Goal: Task Accomplishment & Management: Use online tool/utility

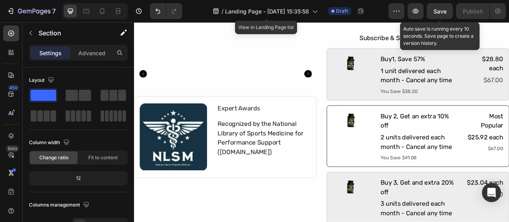
scroll to position [3795, 0]
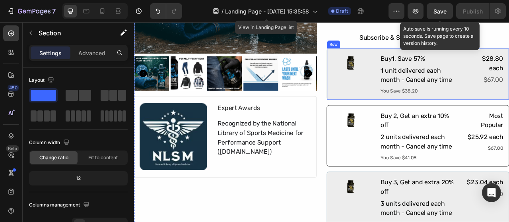
click at [413, 100] on div "Image" at bounding box center [410, 89] width 49 height 54
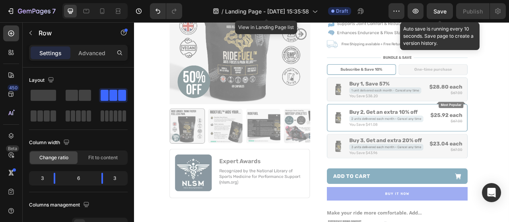
scroll to position [4456, 0]
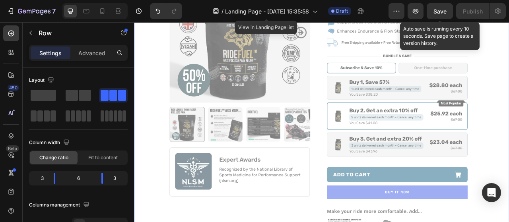
click at [501, 73] on div at bounding box center [372, 193] width 476 height 522
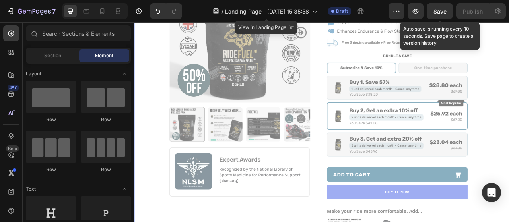
click at [509, 80] on div at bounding box center [372, 193] width 476 height 522
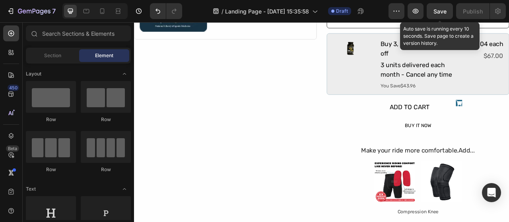
scroll to position [3975, 0]
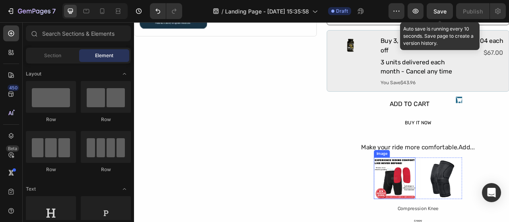
click at [464, 204] on img at bounding box center [465, 221] width 53 height 53
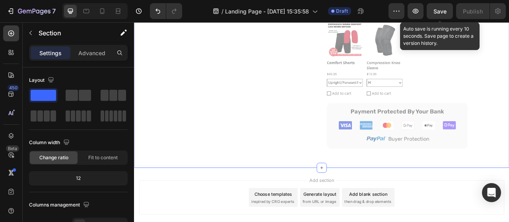
scroll to position [4465, 0]
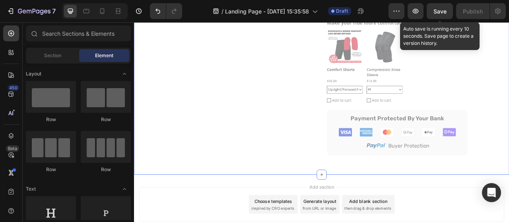
scroll to position [4457, 0]
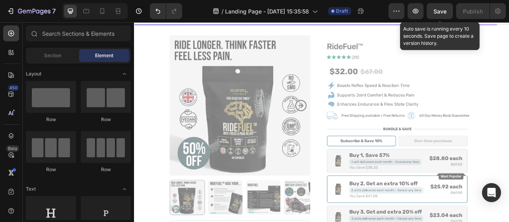
scroll to position [4111, 0]
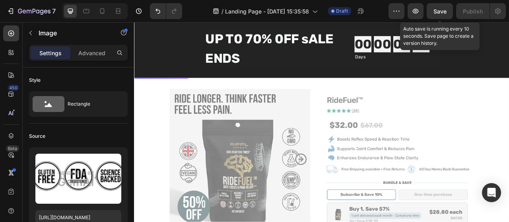
scroll to position [31, 0]
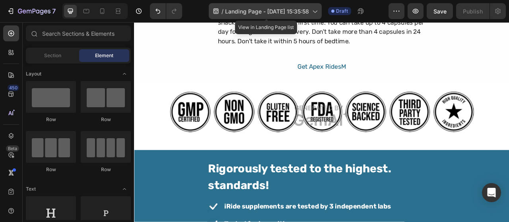
scroll to position [2404, 0]
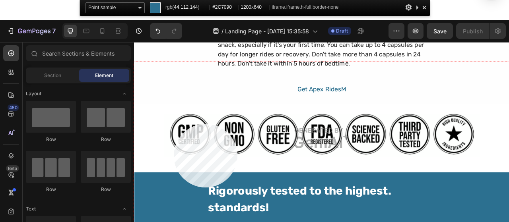
click at [174, 188] on div at bounding box center [372, 189] width 477 height 254
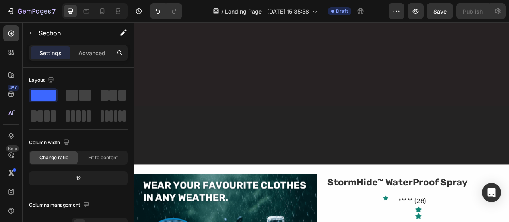
scroll to position [3807, 0]
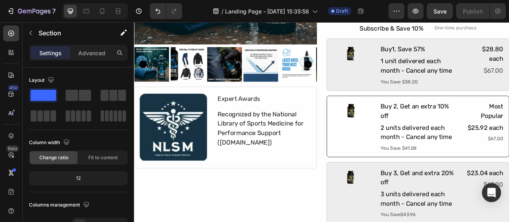
click at [414, 188] on div "Image" at bounding box center [410, 156] width 49 height 66
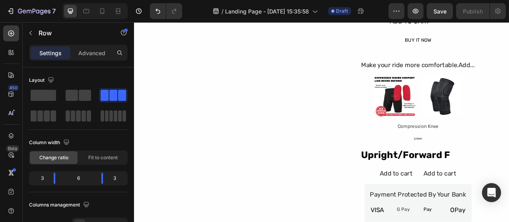
scroll to position [4079, 0]
click at [483, 134] on img at bounding box center [465, 116] width 53 height 53
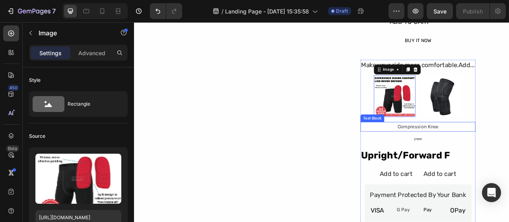
click at [478, 153] on div "Compression Knee" at bounding box center [495, 156] width 146 height 12
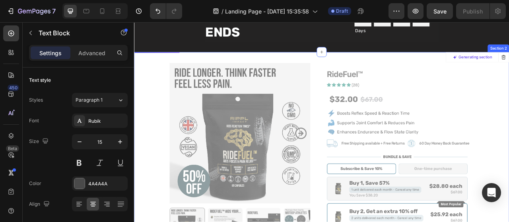
scroll to position [0, 0]
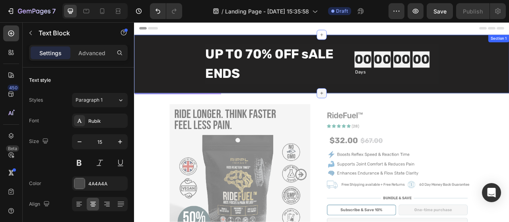
click at [372, 117] on div at bounding box center [372, 113] width 13 height 13
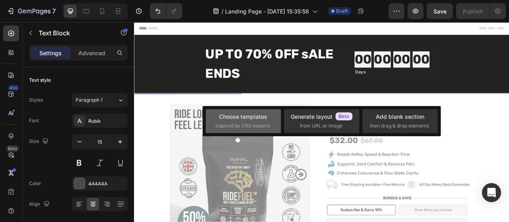
click at [245, 123] on span "inspired by CRO experts" at bounding box center [243, 125] width 54 height 7
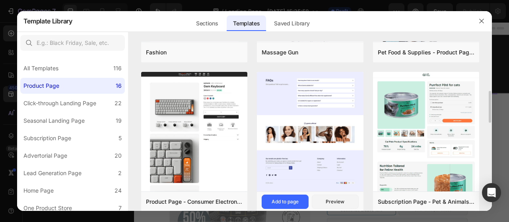
scroll to position [268, 0]
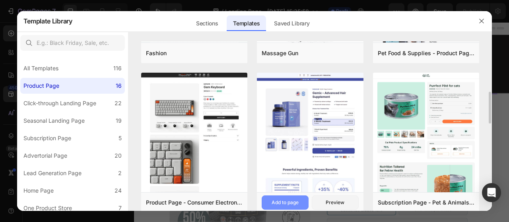
click at [278, 200] on div "Add to page" at bounding box center [285, 202] width 27 height 7
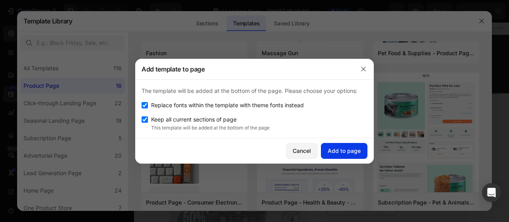
click at [346, 148] on div "Add to page" at bounding box center [344, 151] width 33 height 8
click at [346, 148] on div "button" at bounding box center [344, 151] width 6 height 6
click at [324, 119] on div "Keep all current sections of page" at bounding box center [255, 120] width 226 height 10
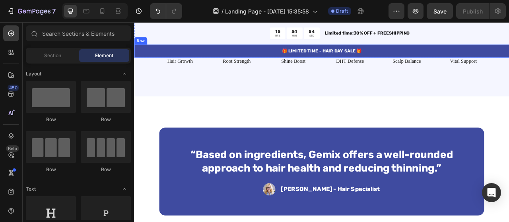
scroll to position [1463, 0]
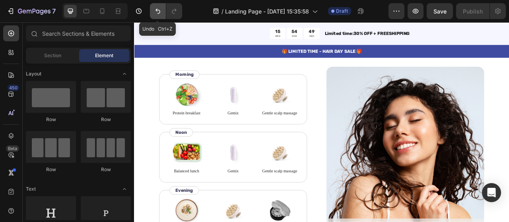
click at [156, 16] on button "Undo/Redo" at bounding box center [158, 11] width 16 height 16
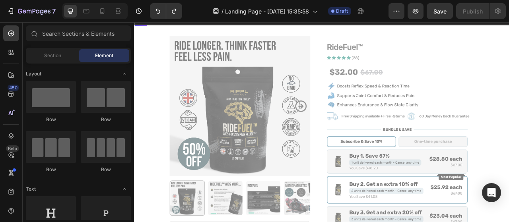
scroll to position [0, 0]
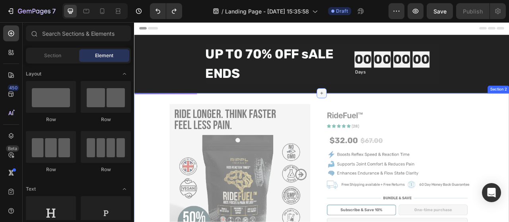
click at [374, 115] on div at bounding box center [372, 113] width 13 height 13
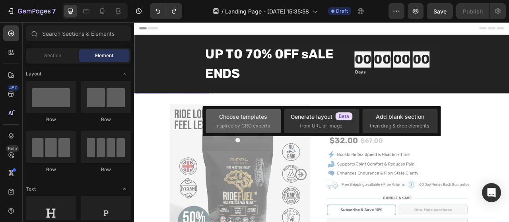
click at [263, 117] on div "Choose templates" at bounding box center [243, 117] width 48 height 8
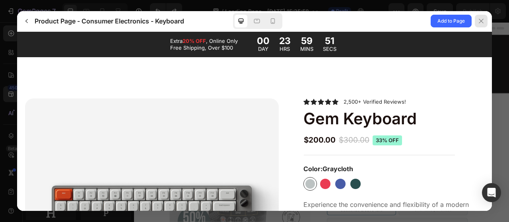
click at [484, 25] on div at bounding box center [481, 21] width 13 height 13
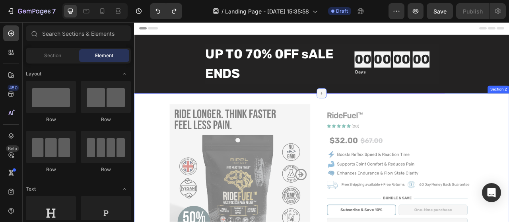
click at [369, 115] on icon at bounding box center [372, 113] width 6 height 6
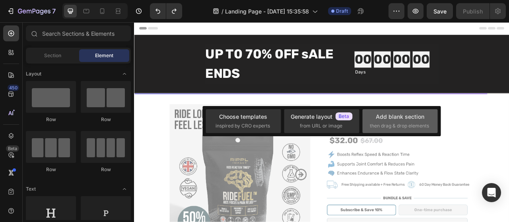
click at [394, 126] on span "then drag & drop elements" at bounding box center [399, 125] width 59 height 7
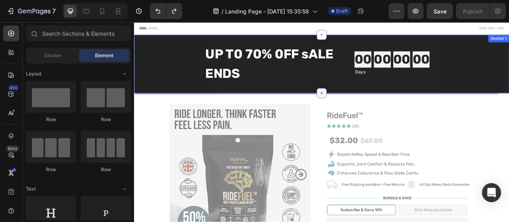
click at [369, 114] on icon at bounding box center [372, 113] width 6 height 6
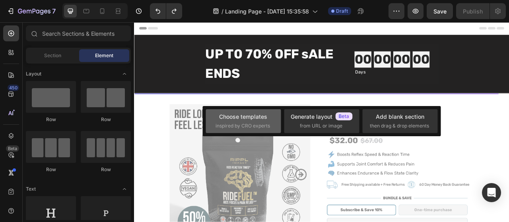
click at [246, 127] on span "inspired by CRO experts" at bounding box center [243, 125] width 54 height 7
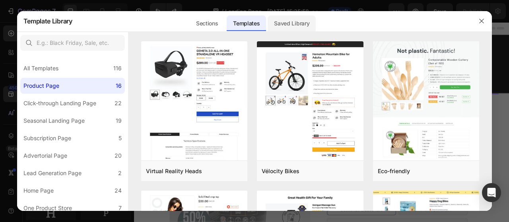
click at [294, 19] on div "Saved Library" at bounding box center [292, 24] width 48 height 16
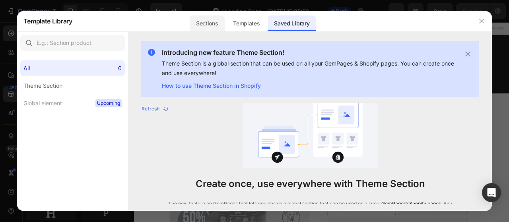
click at [218, 19] on div "Sections" at bounding box center [207, 24] width 35 height 16
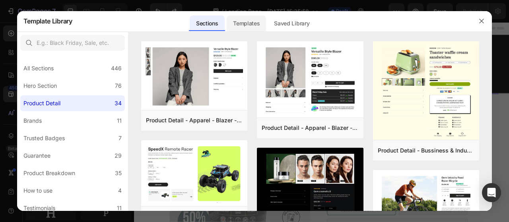
click at [261, 23] on div "Templates" at bounding box center [246, 24] width 39 height 16
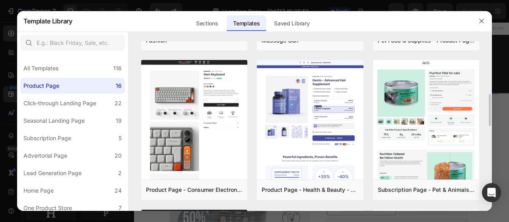
scroll to position [282, 0]
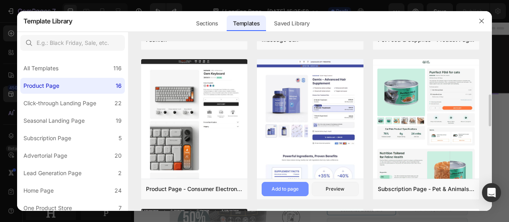
click at [280, 188] on div "Add to page" at bounding box center [285, 189] width 27 height 7
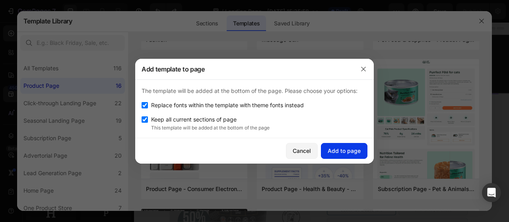
click at [341, 145] on button "Add to page" at bounding box center [344, 151] width 47 height 16
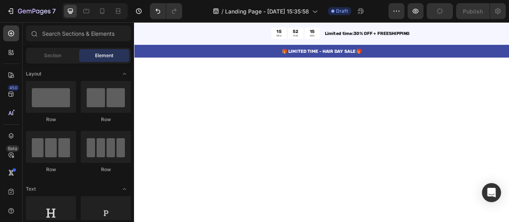
scroll to position [2533, 0]
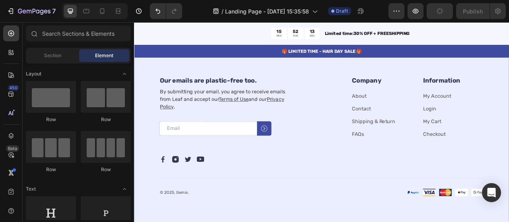
click at [509, 157] on div "Our emails are plastic-free too. Heading By submitting your email, you agree to…" at bounding box center [372, 168] width 477 height 234
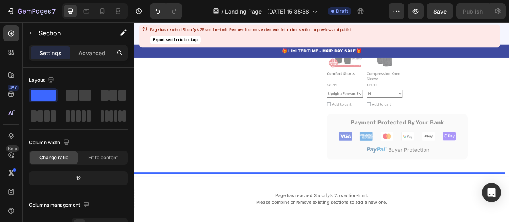
scroll to position [7575, 0]
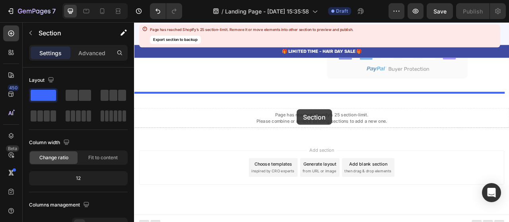
drag, startPoint x: 439, startPoint y: 122, endPoint x: 341, endPoint y: 133, distance: 98.1
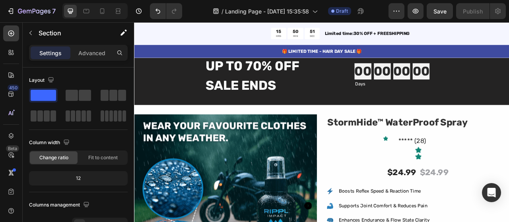
scroll to position [6020, 0]
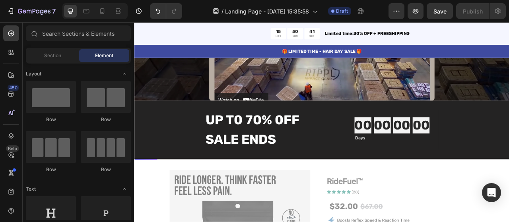
scroll to position [5953, 0]
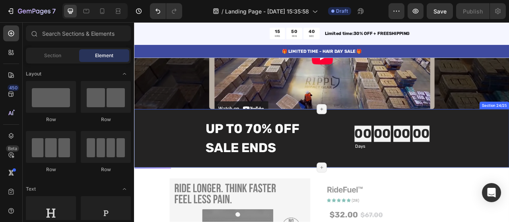
click at [509, 160] on div "UP T0 70% 0FF SALE ENDS Heading 00 00 00 00 Countdown Timer Days Text Block Row…" at bounding box center [372, 170] width 477 height 50
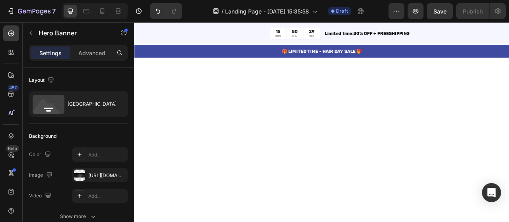
scroll to position [0, 0]
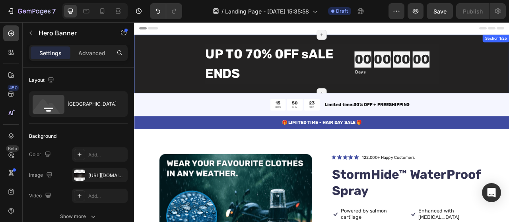
click at [509, 73] on div "UP T0 70% 0FF sALE ENDS Heading 00 00 00 00 Countdown Timer Days Text Block Row…" at bounding box center [372, 75] width 477 height 50
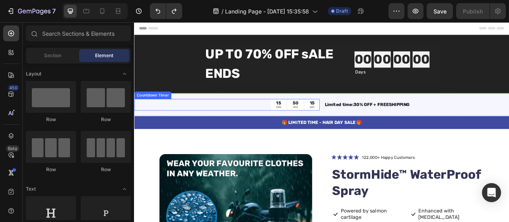
click at [249, 130] on div "15 HRS 50 MIN 15 SEC" at bounding box center [252, 127] width 236 height 15
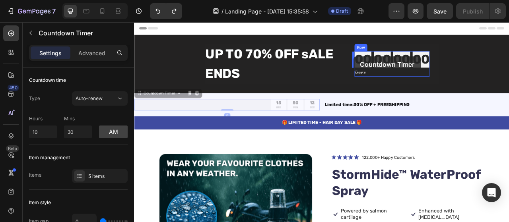
drag, startPoint x: 143, startPoint y: 114, endPoint x: 414, endPoint y: 66, distance: 274.6
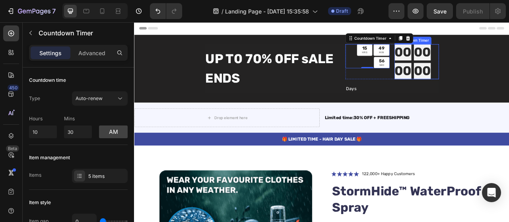
click at [496, 72] on div "00 00 00 00" at bounding box center [493, 72] width 56 height 45
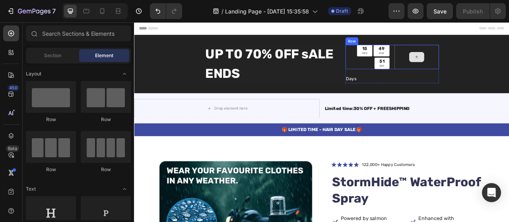
click at [507, 60] on div at bounding box center [493, 66] width 56 height 31
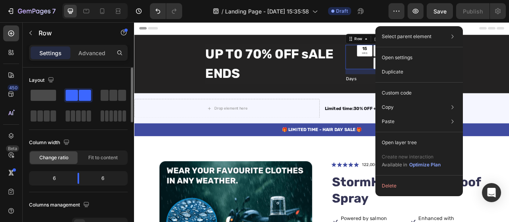
click at [37, 95] on span at bounding box center [43, 95] width 25 height 11
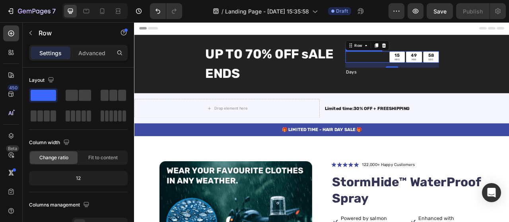
click at [406, 65] on div "15 HRS 49 MIN 58 SEC" at bounding box center [462, 67] width 119 height 15
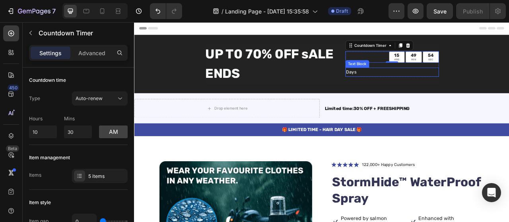
click at [411, 86] on div "Days" at bounding box center [462, 86] width 119 height 12
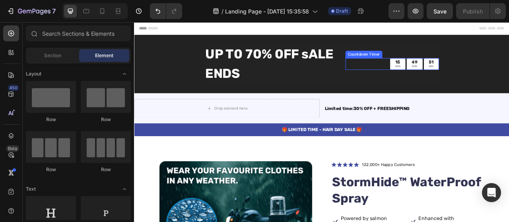
click at [438, 70] on div "15 HRS 49 MIN 51 SEC" at bounding box center [462, 75] width 119 height 15
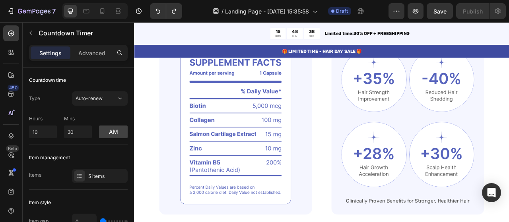
scroll to position [687, 0]
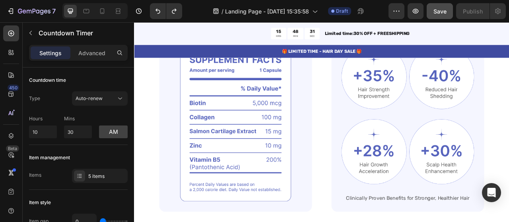
click at [442, 11] on span "Save" at bounding box center [439, 11] width 13 height 7
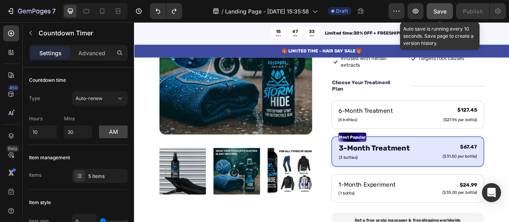
scroll to position [219, 0]
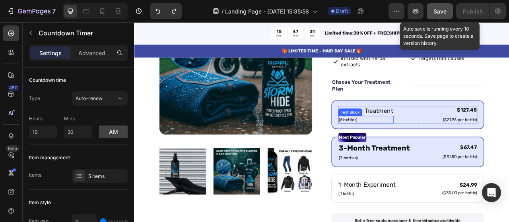
click at [446, 146] on p "(6 bottles)" at bounding box center [428, 147] width 69 height 8
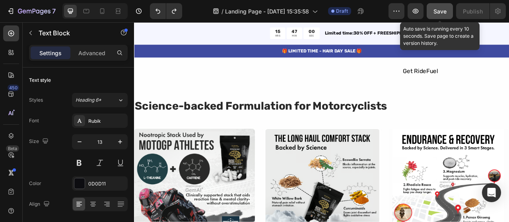
scroll to position [3857, 0]
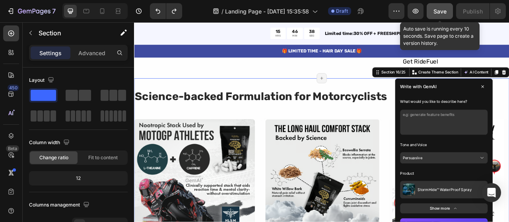
scroll to position [3901, 0]
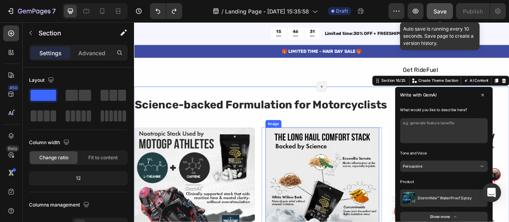
scroll to position [3810, 0]
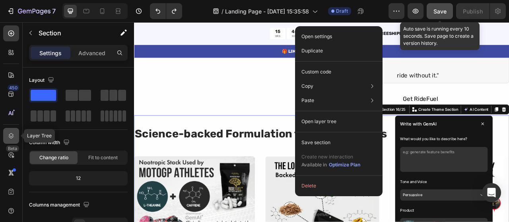
click at [15, 132] on icon at bounding box center [11, 136] width 8 height 8
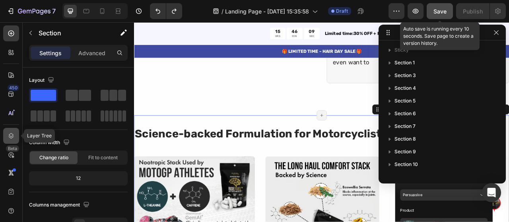
scroll to position [138, 0]
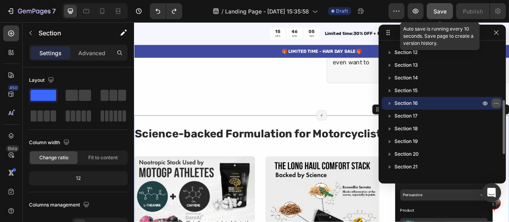
click at [495, 103] on icon "button" at bounding box center [494, 103] width 1 height 1
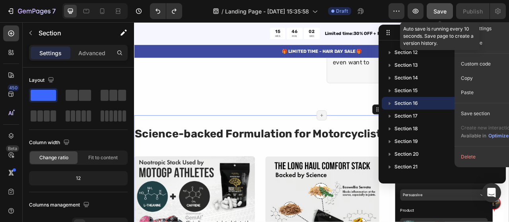
click at [495, 103] on icon "button" at bounding box center [494, 103] width 1 height 1
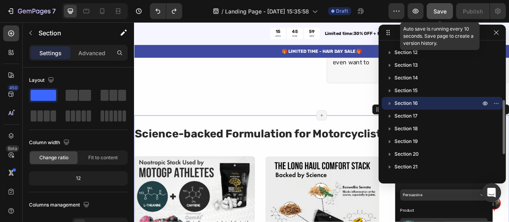
click at [387, 101] on icon "button" at bounding box center [390, 103] width 8 height 8
click at [495, 101] on icon "button" at bounding box center [496, 103] width 6 height 6
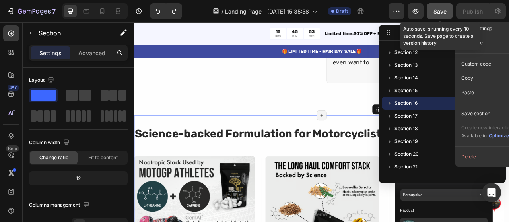
click at [496, 33] on icon "button" at bounding box center [496, 32] width 4 height 4
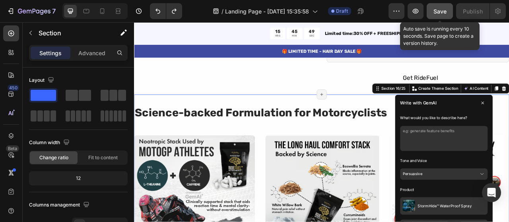
scroll to position [3828, 0]
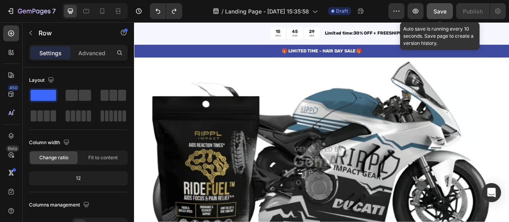
scroll to position [3113, 0]
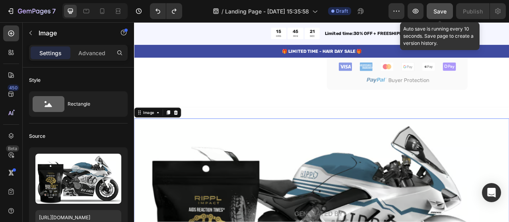
scroll to position [3120, 0]
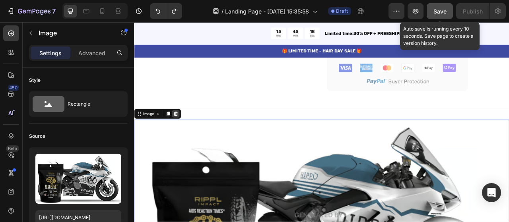
click at [188, 136] on icon at bounding box center [187, 139] width 5 height 6
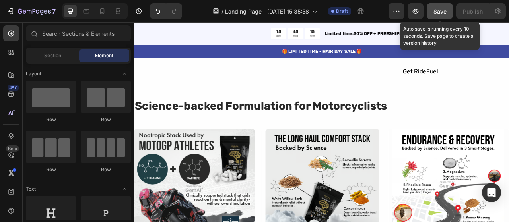
scroll to position [3585, 0]
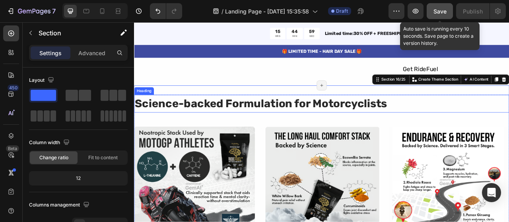
scroll to position [3662, 0]
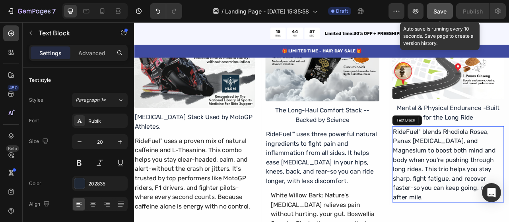
scroll to position [3760, 0]
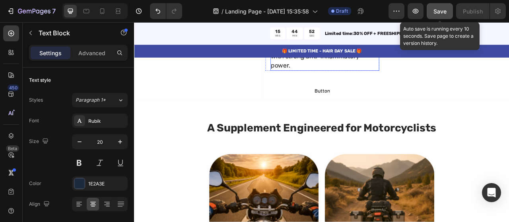
scroll to position [4050, 0]
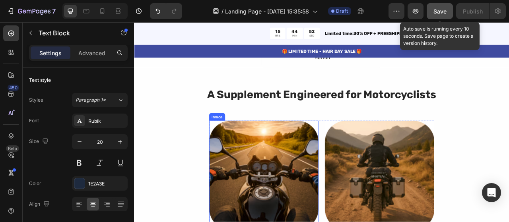
click at [338, 188] on img at bounding box center [298, 217] width 139 height 139
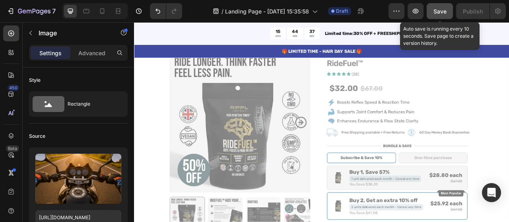
scroll to position [2608, 0]
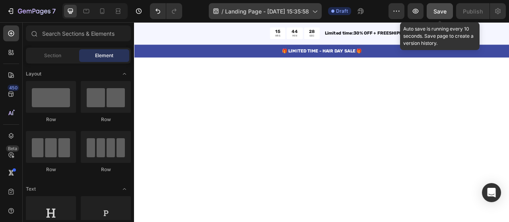
scroll to position [85, 0]
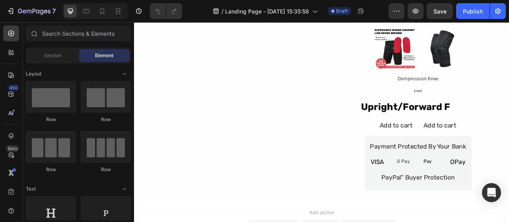
scroll to position [3601, 0]
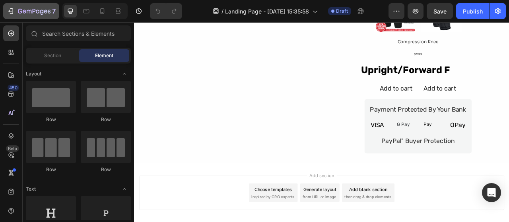
click at [28, 6] on button "7" at bounding box center [31, 11] width 56 height 16
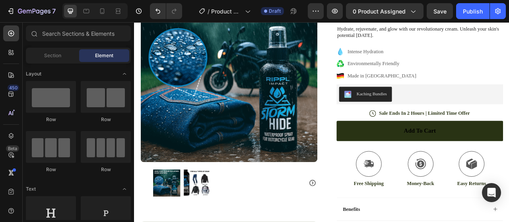
scroll to position [97, 0]
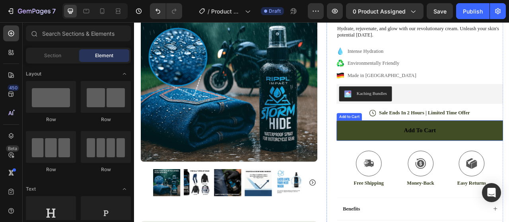
click at [402, 148] on button "Add to cart" at bounding box center [497, 161] width 212 height 26
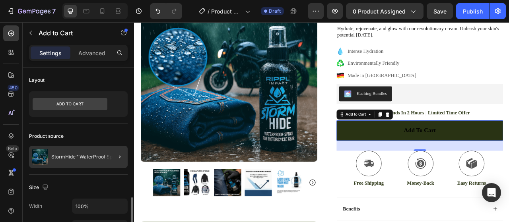
scroll to position [109, 0]
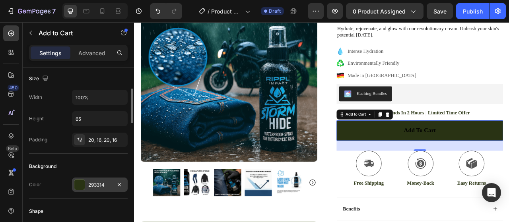
click at [80, 186] on div at bounding box center [79, 185] width 10 height 10
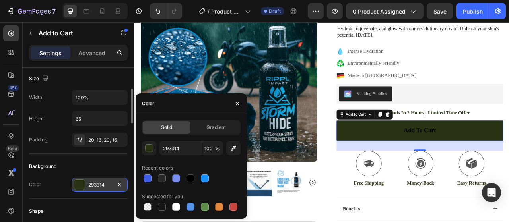
click at [108, 182] on div "293314" at bounding box center [99, 185] width 23 height 7
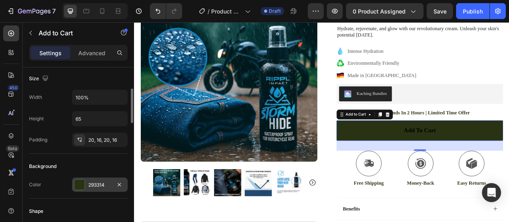
click at [108, 182] on div "293314" at bounding box center [99, 185] width 23 height 7
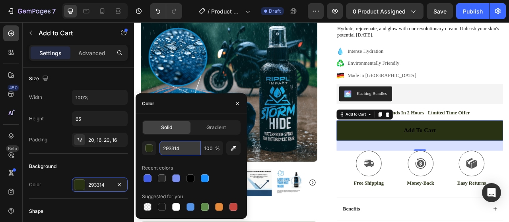
click at [185, 146] on input "293314" at bounding box center [179, 148] width 41 height 14
paste input "#2C7090"
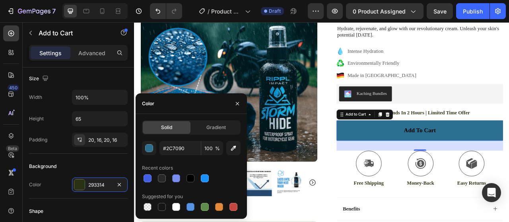
click at [223, 169] on div "Recent colors" at bounding box center [191, 168] width 99 height 13
type input "2C7090"
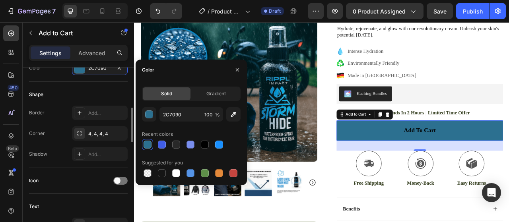
scroll to position [227, 0]
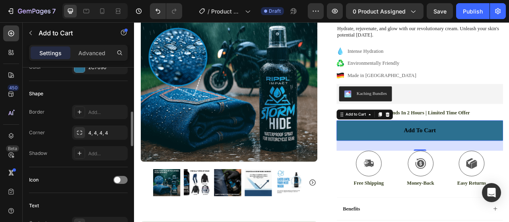
click at [64, 146] on div "Shadow Add..." at bounding box center [78, 153] width 99 height 14
click at [95, 132] on div "4, 4, 4, 4" at bounding box center [99, 133] width 23 height 7
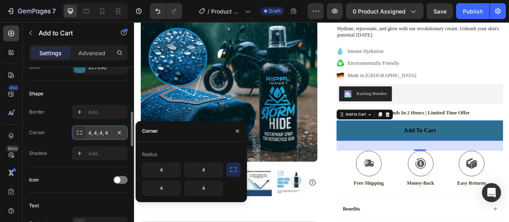
click at [99, 131] on div "4, 4, 4, 4" at bounding box center [99, 133] width 23 height 7
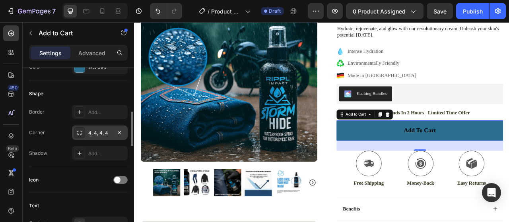
click at [99, 131] on div "4, 4, 4, 4" at bounding box center [99, 133] width 23 height 7
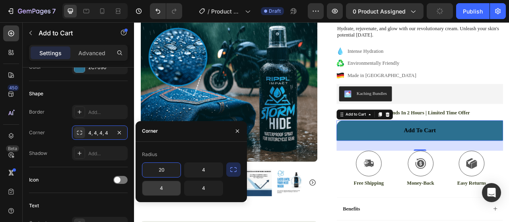
type input "20"
click at [171, 192] on input "4" at bounding box center [161, 188] width 38 height 14
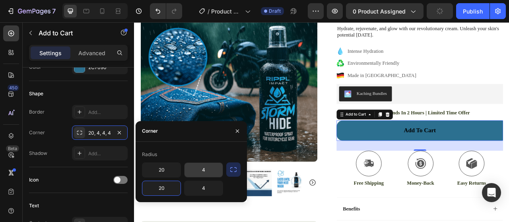
type input "20"
click at [211, 169] on input "4" at bounding box center [204, 170] width 38 height 14
type input "4"
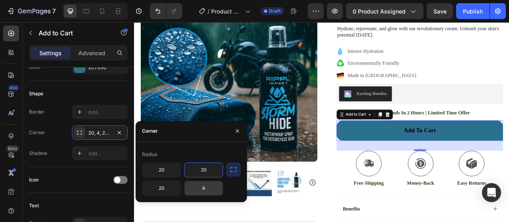
type input "20"
click at [212, 191] on input "4" at bounding box center [204, 188] width 38 height 14
type input "20"
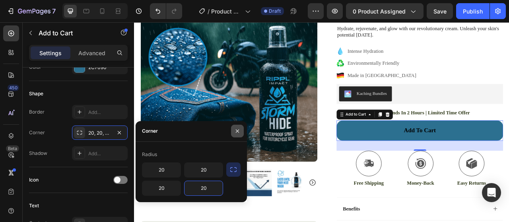
click at [240, 135] on button "button" at bounding box center [237, 131] width 13 height 13
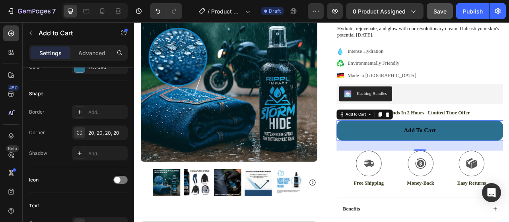
click at [443, 8] on span "Save" at bounding box center [439, 11] width 13 height 7
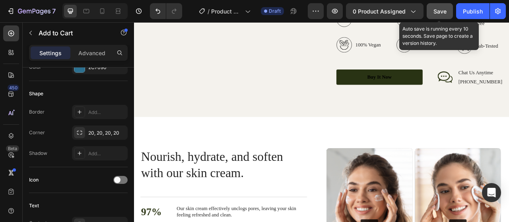
scroll to position [1107, 0]
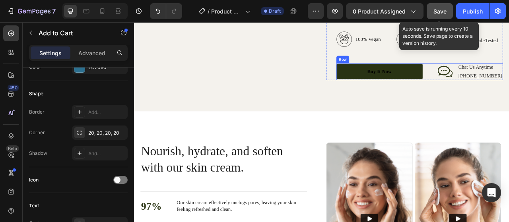
click at [509, 96] on div "Buy It Now Button Icon Chat Us Anytime Text Block +00 123 456 789 Text Block Ro…" at bounding box center [497, 85] width 212 height 21
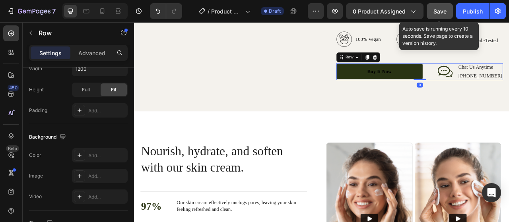
scroll to position [0, 0]
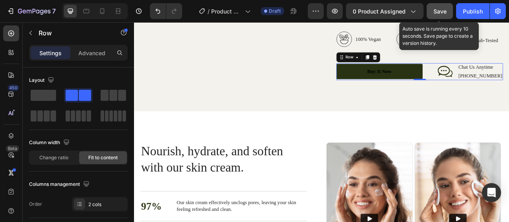
click at [30, 34] on icon "button" at bounding box center [30, 33] width 6 height 6
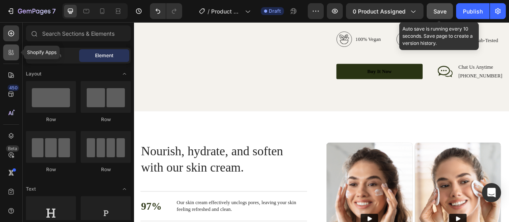
click at [13, 52] on icon at bounding box center [11, 53] width 8 height 8
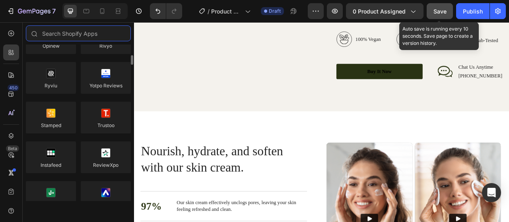
scroll to position [122, 0]
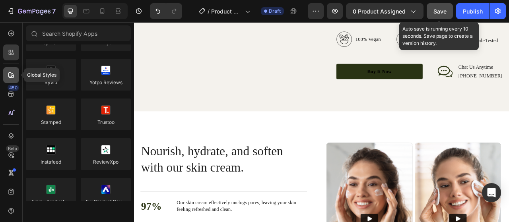
click at [10, 76] on icon at bounding box center [11, 75] width 8 height 8
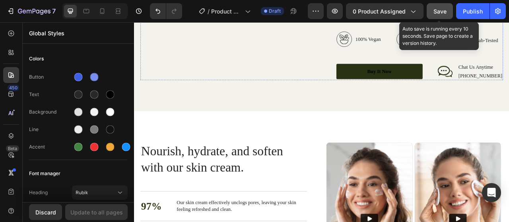
scroll to position [1091, 0]
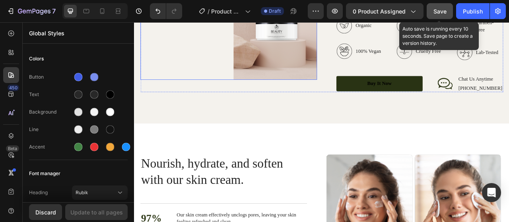
click at [245, 96] on div "Image" at bounding box center [195, 21] width 107 height 150
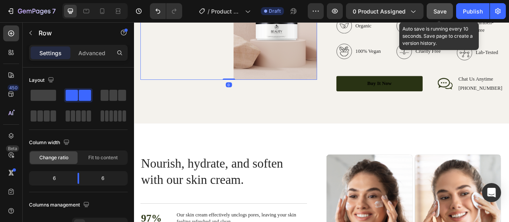
click at [245, 96] on div "Image" at bounding box center [195, 21] width 107 height 150
click at [12, 72] on icon at bounding box center [11, 75] width 8 height 8
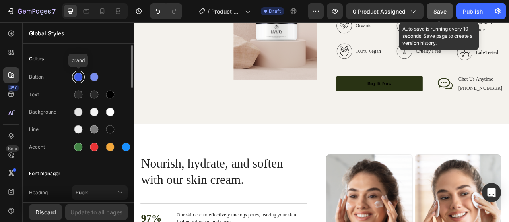
click at [82, 78] on div at bounding box center [78, 77] width 8 height 8
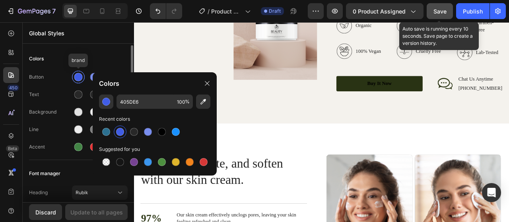
click at [82, 78] on div at bounding box center [78, 77] width 8 height 8
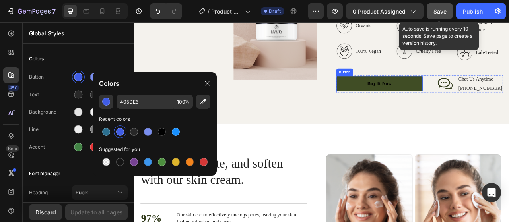
click at [395, 111] on link "Buy It Now" at bounding box center [446, 100] width 110 height 19
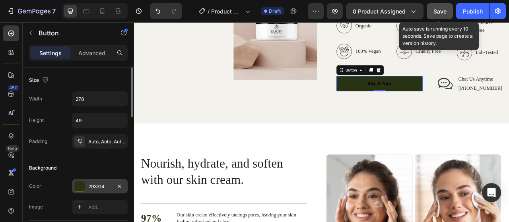
drag, startPoint x: 228, startPoint y: 49, endPoint x: 102, endPoint y: 185, distance: 185.7
click at [102, 185] on div "293314" at bounding box center [99, 186] width 23 height 7
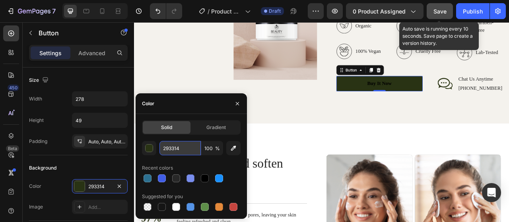
click at [185, 153] on input "293314" at bounding box center [179, 148] width 41 height 14
paste input "#2C7090"
type input "#2C7090"
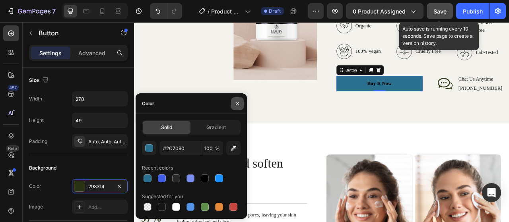
click at [238, 101] on icon "button" at bounding box center [237, 104] width 6 height 6
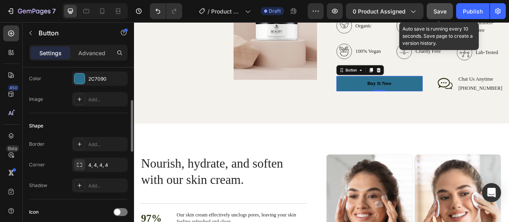
scroll to position [111, 0]
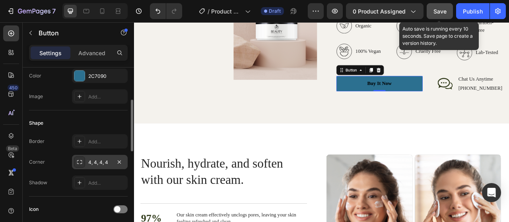
click at [102, 159] on div "4, 4, 4, 4" at bounding box center [99, 162] width 23 height 7
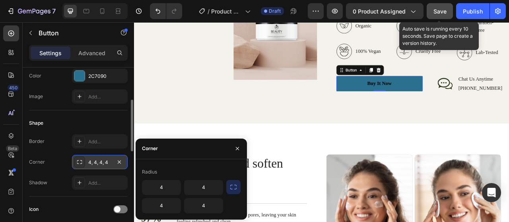
click at [90, 160] on div "4, 4, 4, 4" at bounding box center [99, 162] width 23 height 7
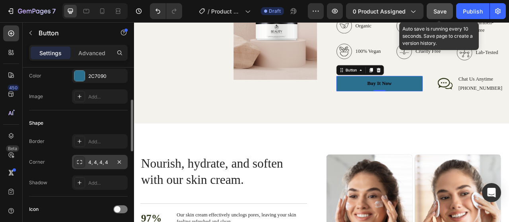
click at [90, 160] on div "4, 4, 4, 4" at bounding box center [99, 162] width 23 height 7
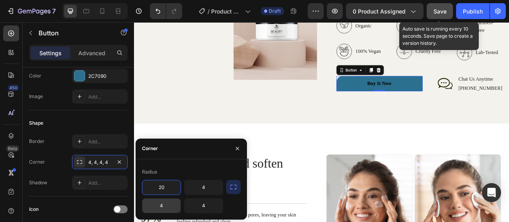
type input "20"
click at [169, 209] on input "4" at bounding box center [161, 206] width 38 height 14
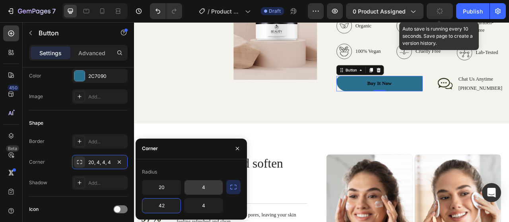
type input "4"
type input "20"
click at [199, 192] on input "4" at bounding box center [204, 188] width 38 height 14
click at [205, 189] on input "4" at bounding box center [204, 188] width 38 height 14
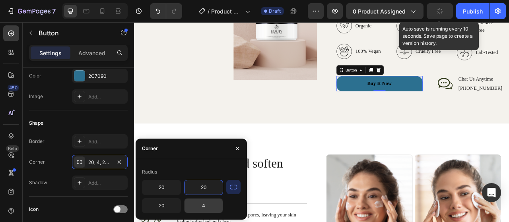
type input "20"
click at [209, 206] on input "4" at bounding box center [204, 206] width 38 height 14
type input "20"
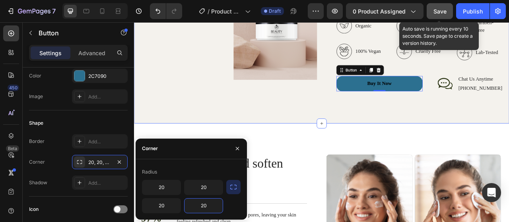
click at [399, 111] on div "Top Manufacturer Of Beauty And Cosmetics Items Heading Nibh sit amet commodo nu…" at bounding box center [491, 20] width 225 height 181
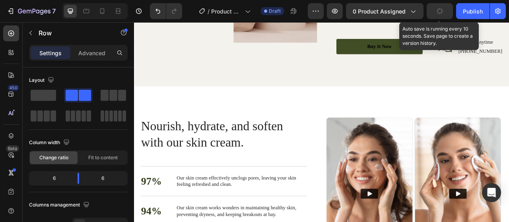
scroll to position [1113, 0]
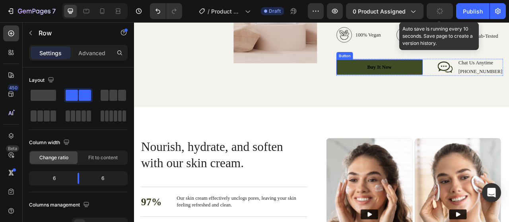
click at [495, 89] on link "Buy It Now" at bounding box center [446, 79] width 110 height 19
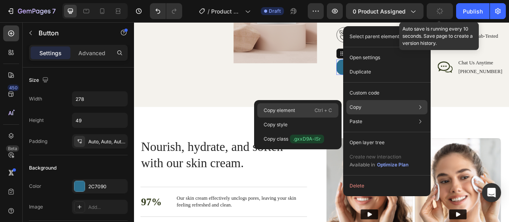
click at [299, 118] on div "Copy element Ctrl + C" at bounding box center [297, 125] width 81 height 14
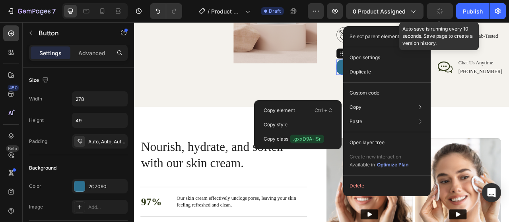
click at [346, 75] on img at bounding box center [313, 6] width 107 height 138
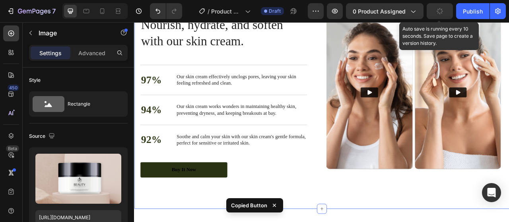
scroll to position [1357, 0]
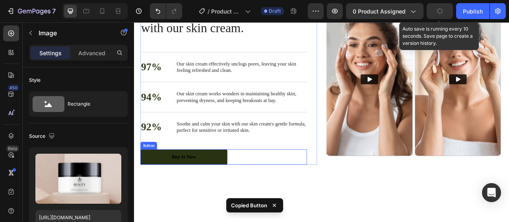
click at [288, 193] on div "Buy It Now Button" at bounding box center [248, 194] width 212 height 19
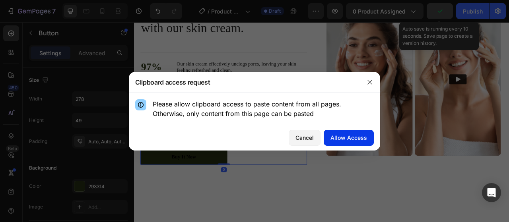
click at [353, 138] on div "Allow Access" at bounding box center [348, 138] width 37 height 8
drag, startPoint x: 375, startPoint y: 82, endPoint x: 134, endPoint y: 54, distance: 242.9
click at [375, 82] on button "button" at bounding box center [369, 82] width 13 height 13
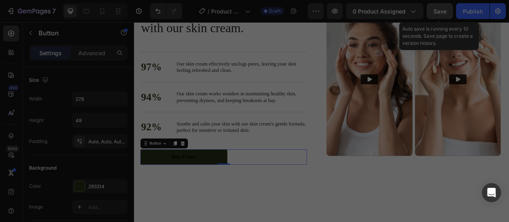
click at [290, 190] on div "Buy It Now Button 0" at bounding box center [248, 194] width 212 height 19
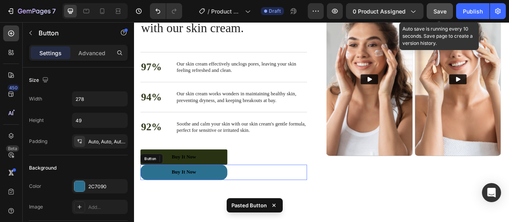
click at [266, 191] on div "Buy It Now Button 0" at bounding box center [248, 194] width 212 height 19
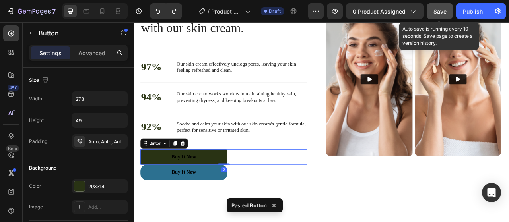
click at [197, 177] on icon at bounding box center [195, 177] width 5 height 6
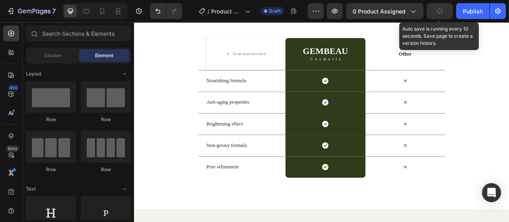
scroll to position [1630, 0]
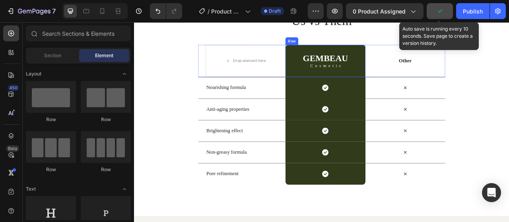
click at [418, 92] on div "GEMBEAU Heading Cosmetic Text Block Row" at bounding box center [376, 71] width 101 height 41
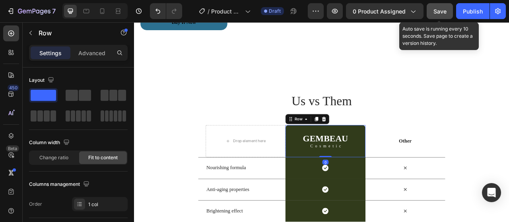
click at [419, 161] on div "GEMBEAU Heading Cosmetic Text Block Row 0" at bounding box center [376, 173] width 101 height 41
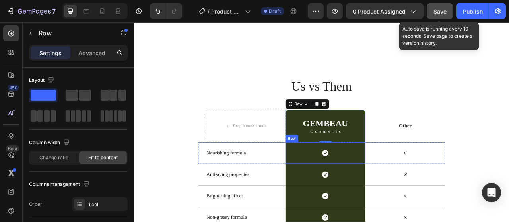
scroll to position [1547, 0]
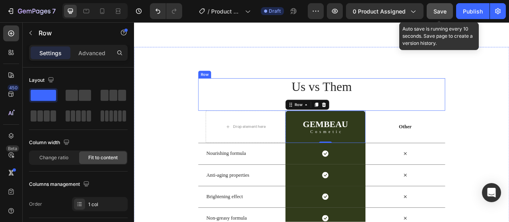
click at [443, 108] on h2 "Us vs Them" at bounding box center [373, 105] width 314 height 22
click at [509, 86] on div "Us vs Them Heading Row Drop element here GEMBEAU Heading Cosmetic Text Block Ro…" at bounding box center [372, 203] width 477 height 299
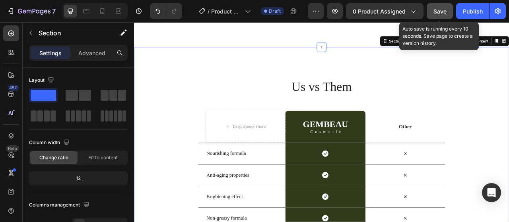
scroll to position [1417, 0]
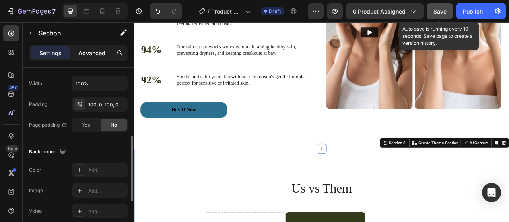
click at [98, 51] on p "Advanced" at bounding box center [91, 53] width 27 height 8
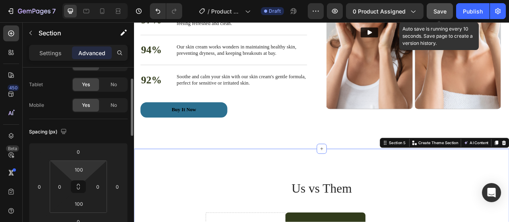
scroll to position [0, 0]
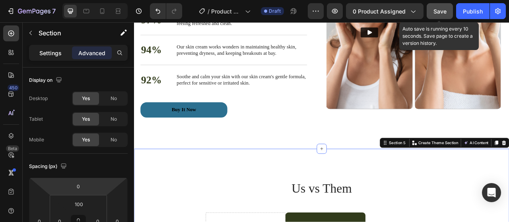
click at [49, 57] on p "Settings" at bounding box center [50, 53] width 22 height 8
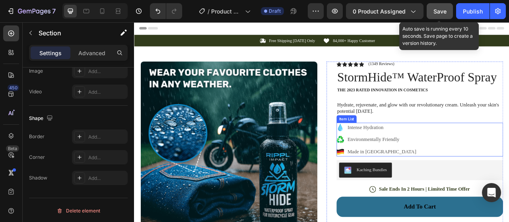
click at [393, 159] on icon at bounding box center [396, 156] width 6 height 10
click at [406, 159] on p "Intense Hydration" at bounding box center [448, 156] width 87 height 10
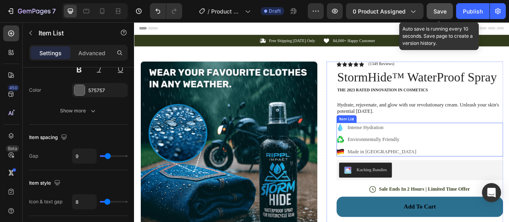
click at [422, 157] on p "Intense Hydration" at bounding box center [448, 156] width 87 height 10
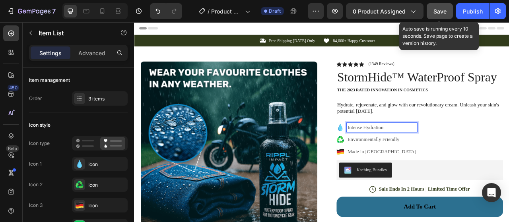
click at [444, 11] on span "Save" at bounding box center [439, 11] width 13 height 7
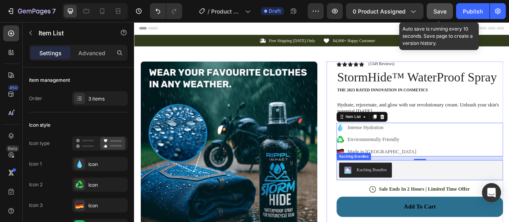
click at [509, 211] on div "Kaching Bundles" at bounding box center [497, 210] width 206 height 19
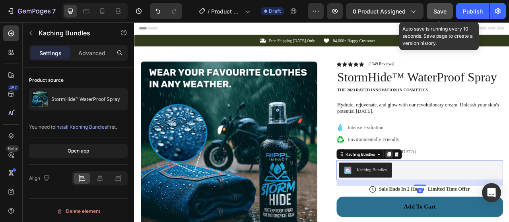
click at [455, 191] on icon at bounding box center [458, 190] width 6 height 6
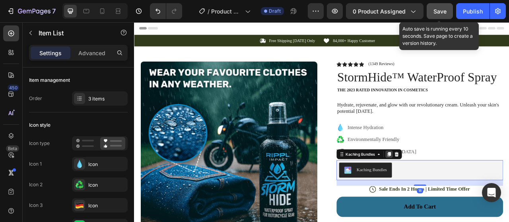
click at [453, 191] on p "Made in [GEOGRAPHIC_DATA]" at bounding box center [448, 188] width 87 height 10
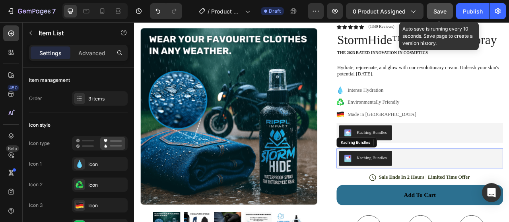
scroll to position [48, 0]
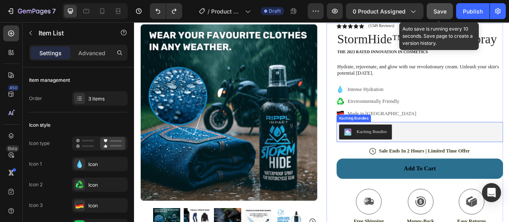
click at [509, 153] on div "Kaching Bundles" at bounding box center [497, 162] width 206 height 19
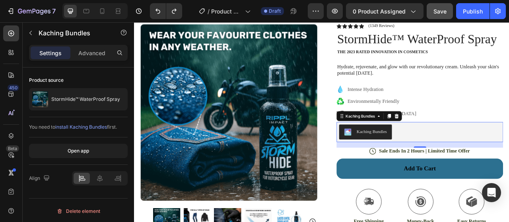
click at [437, 11] on span "Save" at bounding box center [439, 11] width 13 height 7
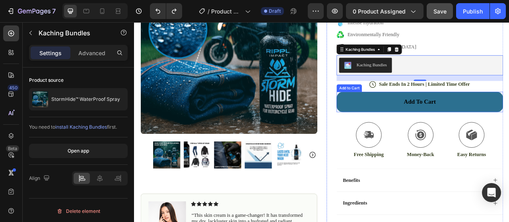
scroll to position [39, 0]
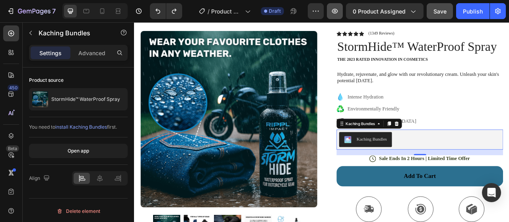
click at [334, 12] on icon "button" at bounding box center [335, 11] width 6 height 5
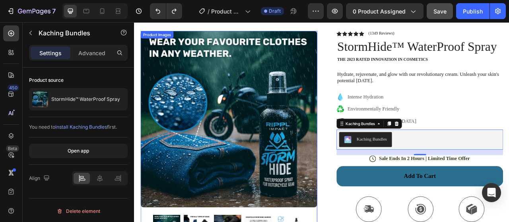
scroll to position [0, 0]
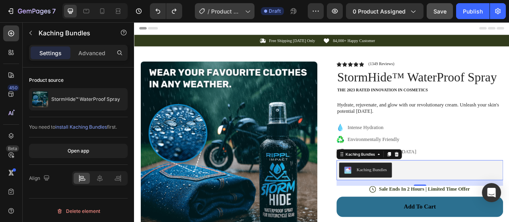
click at [233, 6] on div "/ Product Page - Aug 28, 18:20:22" at bounding box center [225, 11] width 60 height 16
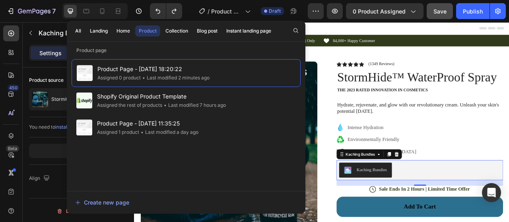
drag, startPoint x: 228, startPoint y: 128, endPoint x: 194, endPoint y: 152, distance: 41.0
click at [194, 152] on div "Product Page - Aug 28, 18:20:22 Assigned 0 product • Last modified 2 minutes ag…" at bounding box center [186, 121] width 229 height 124
click at [509, 164] on div "Intense Hydration Environmentally Friendly Made in Germany" at bounding box center [497, 171] width 212 height 43
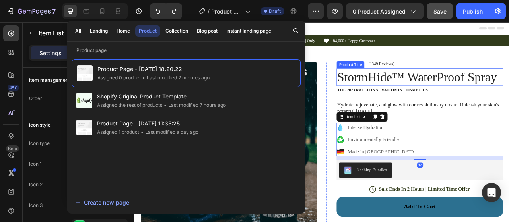
click at [509, 91] on h1 "StormHide™ WaterProof Spray" at bounding box center [497, 92] width 212 height 22
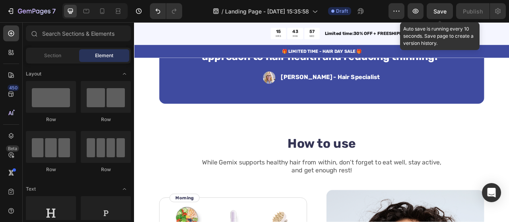
scroll to position [1412, 0]
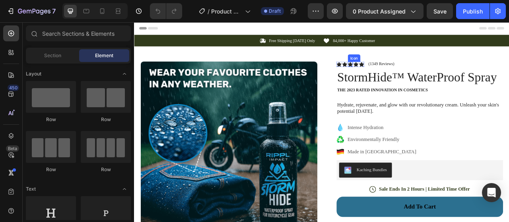
click at [406, 76] on icon at bounding box center [409, 76] width 6 height 6
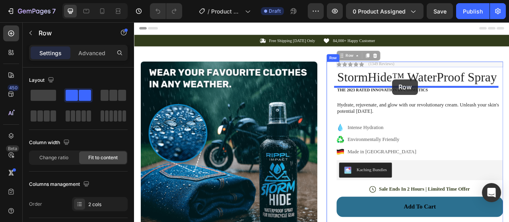
drag, startPoint x: 475, startPoint y: 76, endPoint x: 462, endPoint y: 95, distance: 22.6
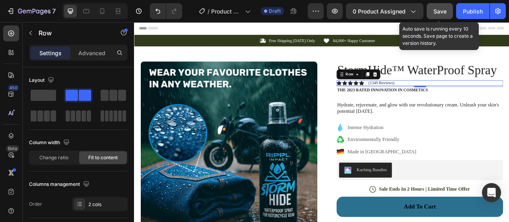
drag, startPoint x: 445, startPoint y: 6, endPoint x: 367, endPoint y: 3, distance: 78.0
click at [445, 6] on button "Save" at bounding box center [440, 11] width 26 height 16
